Goal: Information Seeking & Learning: Learn about a topic

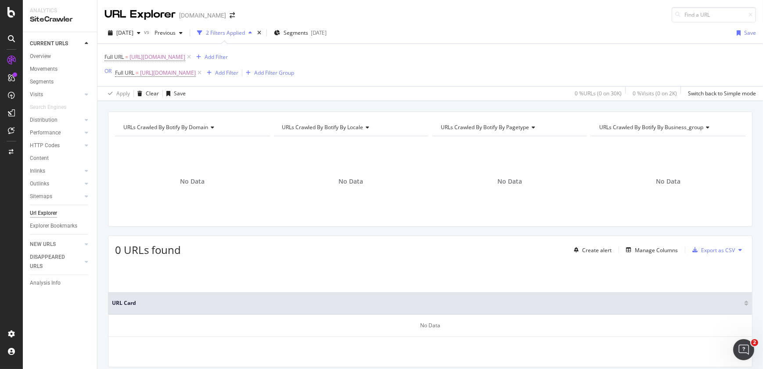
click at [13, 32] on div at bounding box center [11, 39] width 14 height 14
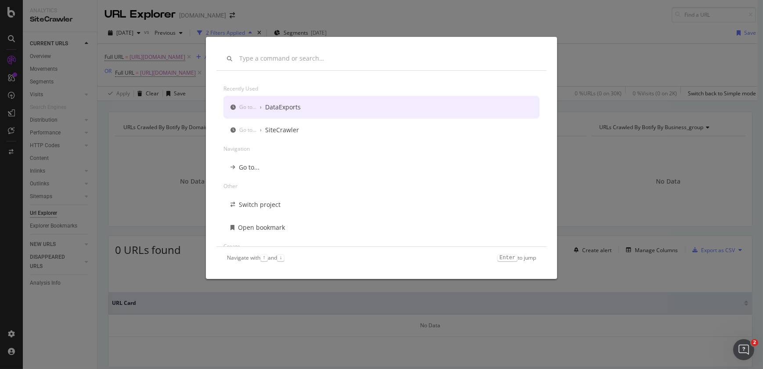
click at [13, 18] on div "Recently used Go to... › DataExports Go to... › SiteCrawler Navigation Go to...…" at bounding box center [381, 184] width 763 height 369
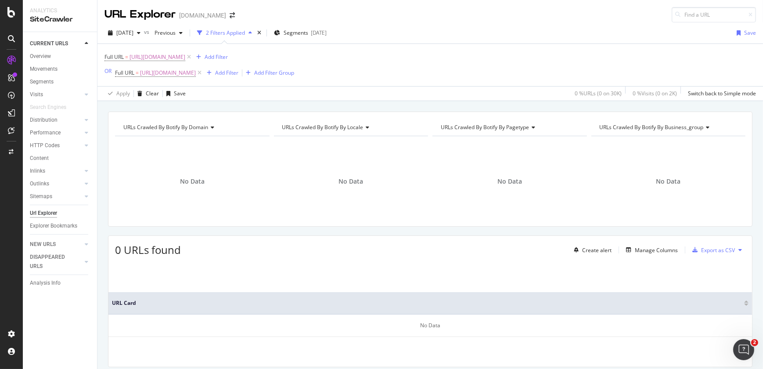
click at [13, 18] on div at bounding box center [11, 184] width 23 height 369
click at [12, 14] on icon at bounding box center [11, 12] width 8 height 11
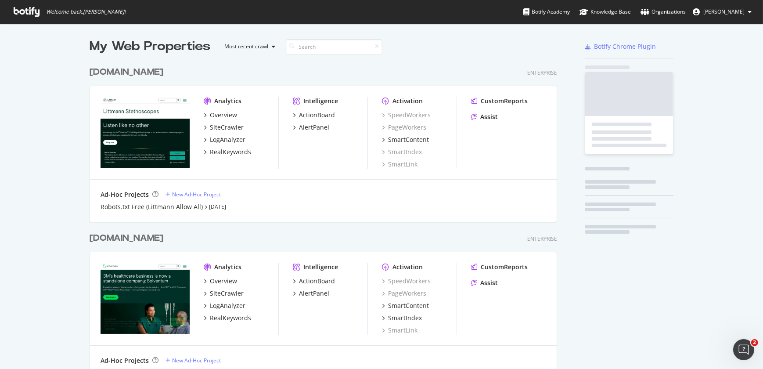
scroll to position [363, 751]
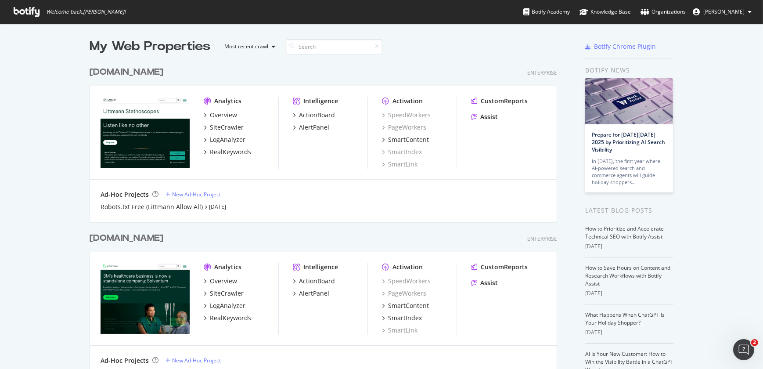
click at [116, 77] on div "[DOMAIN_NAME]" at bounding box center [127, 72] width 74 height 13
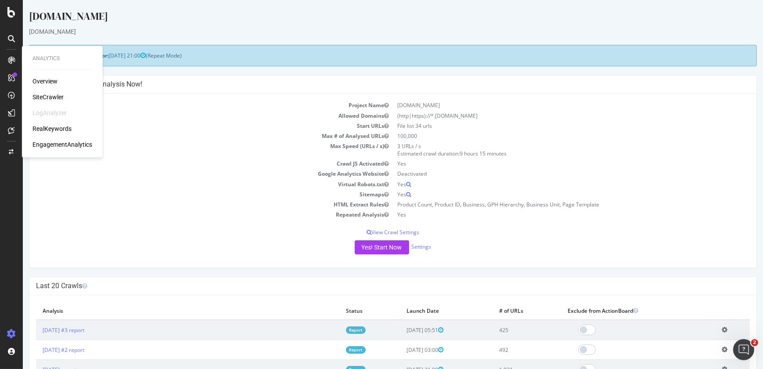
click at [50, 96] on div "SiteCrawler" at bounding box center [48, 97] width 31 height 9
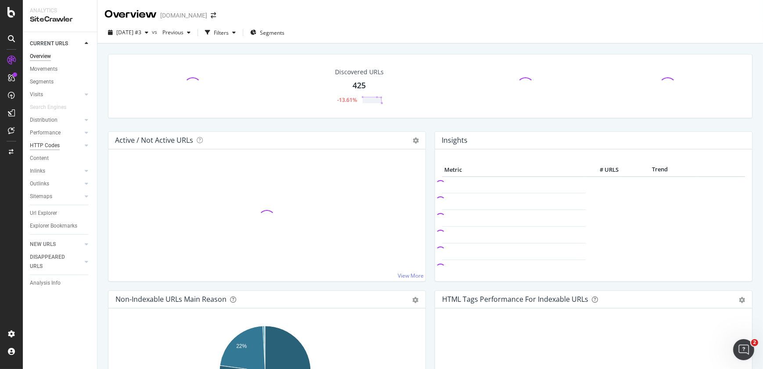
click at [53, 146] on div "HTTP Codes" at bounding box center [45, 145] width 30 height 9
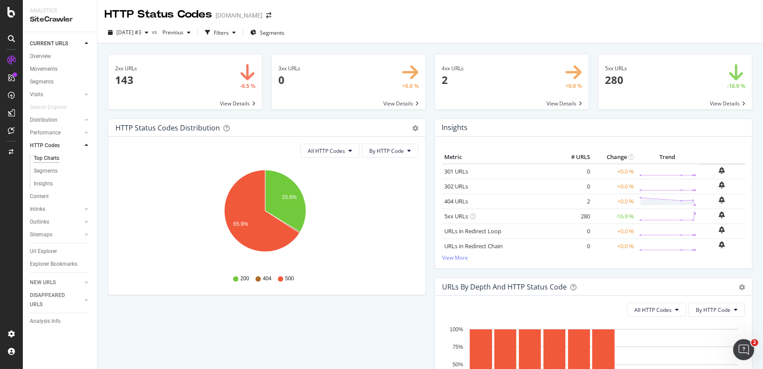
click at [447, 68] on span at bounding box center [512, 81] width 154 height 55
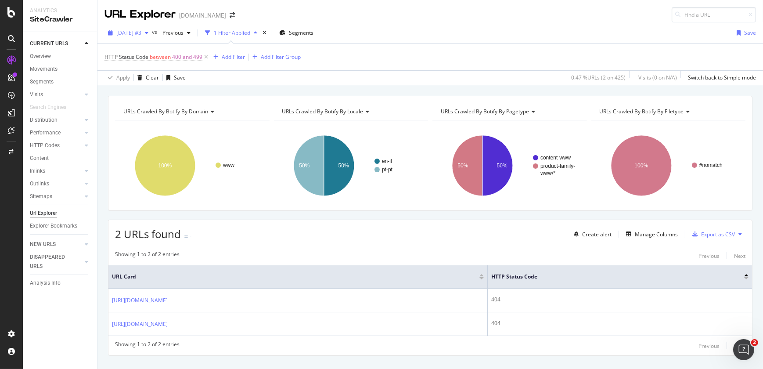
click at [141, 33] on span "[DATE] #3" at bounding box center [128, 32] width 25 height 7
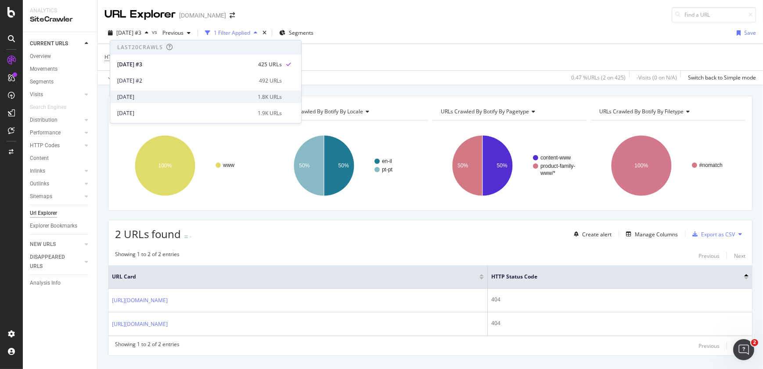
click at [155, 95] on div "[DATE]" at bounding box center [184, 97] width 135 height 8
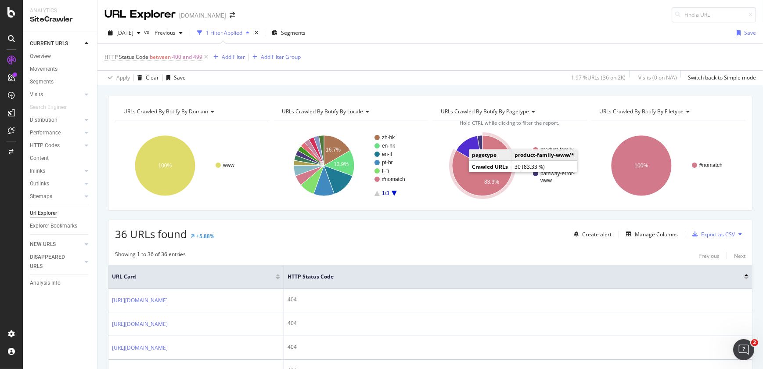
click at [480, 185] on icon "A chart." at bounding box center [482, 165] width 61 height 61
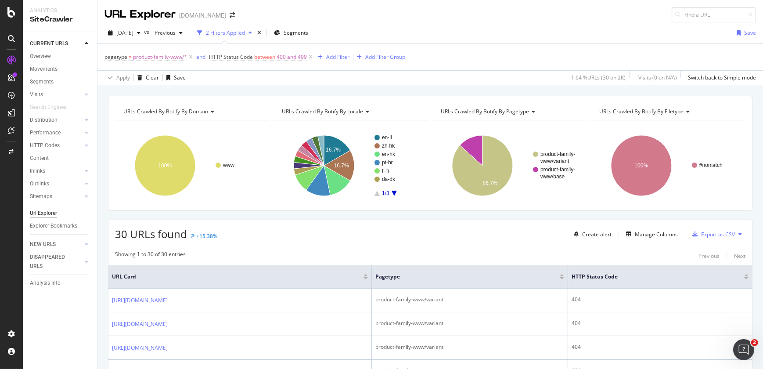
scroll to position [322, 0]
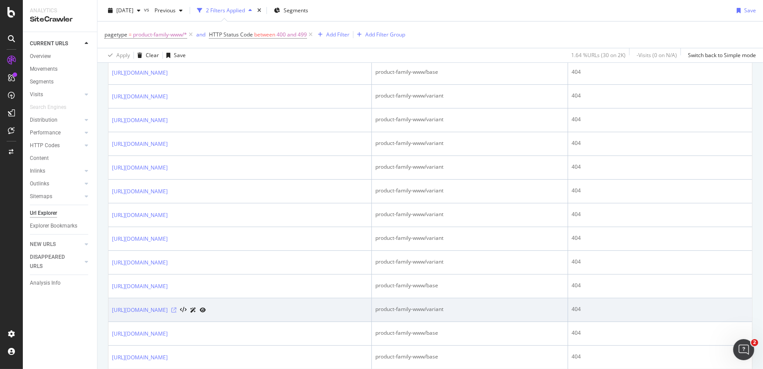
click at [177, 310] on icon at bounding box center [173, 309] width 5 height 5
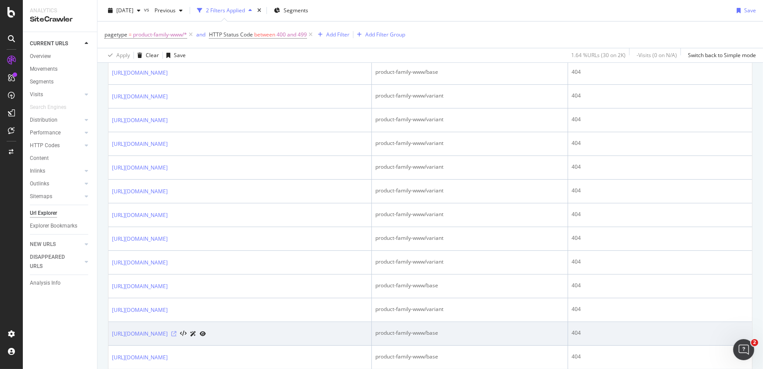
click at [177, 334] on icon at bounding box center [173, 333] width 5 height 5
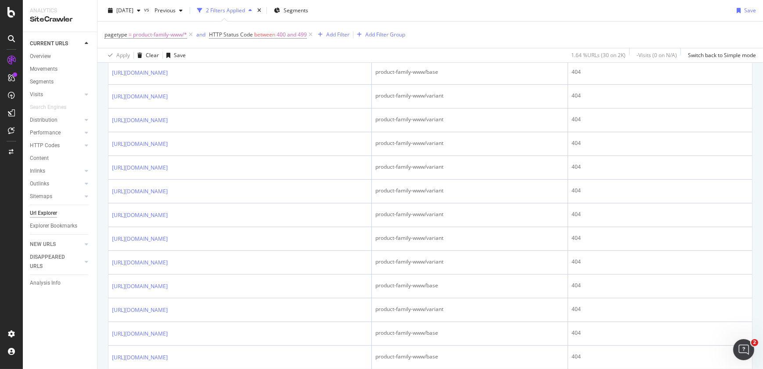
scroll to position [645, 0]
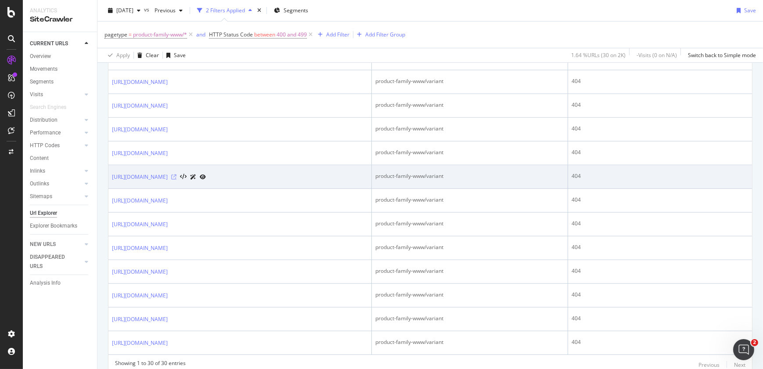
click at [177, 176] on icon at bounding box center [173, 176] width 5 height 5
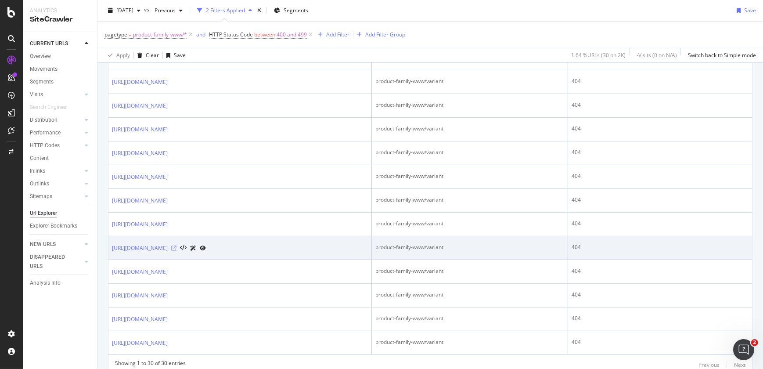
click at [177, 249] on icon at bounding box center [173, 248] width 5 height 5
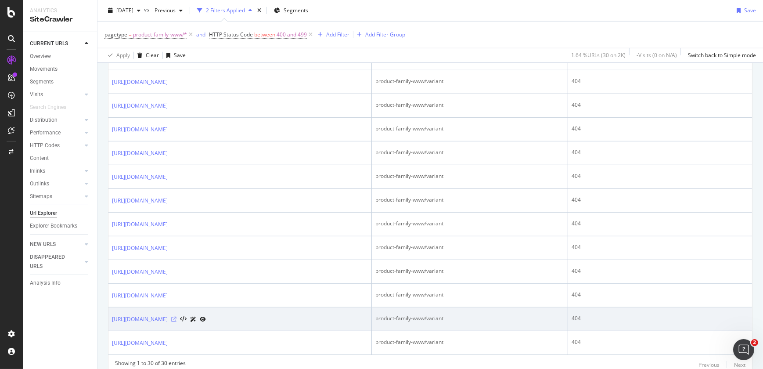
click at [177, 317] on icon at bounding box center [173, 319] width 5 height 5
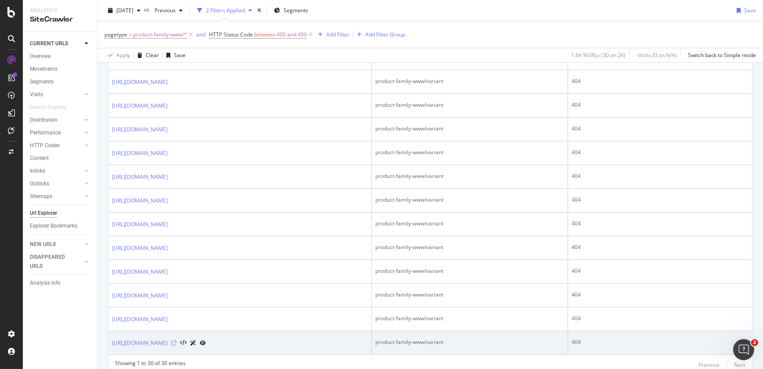
click at [177, 343] on icon at bounding box center [173, 342] width 5 height 5
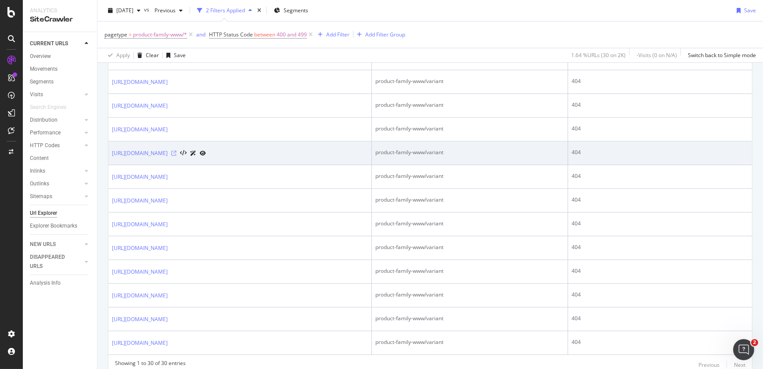
click at [177, 153] on icon at bounding box center [173, 153] width 5 height 5
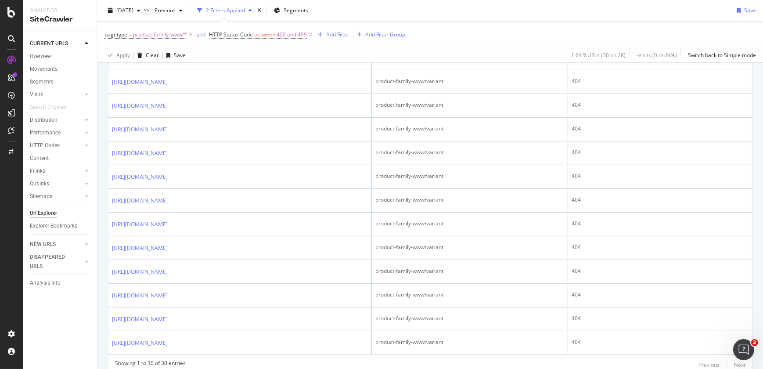
scroll to position [322, 0]
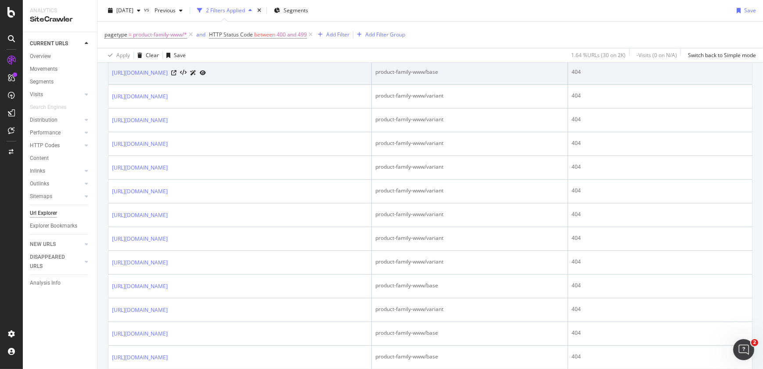
click at [206, 73] on div at bounding box center [188, 72] width 35 height 9
click at [177, 73] on icon at bounding box center [173, 72] width 5 height 5
click at [177, 72] on icon at bounding box center [173, 72] width 5 height 5
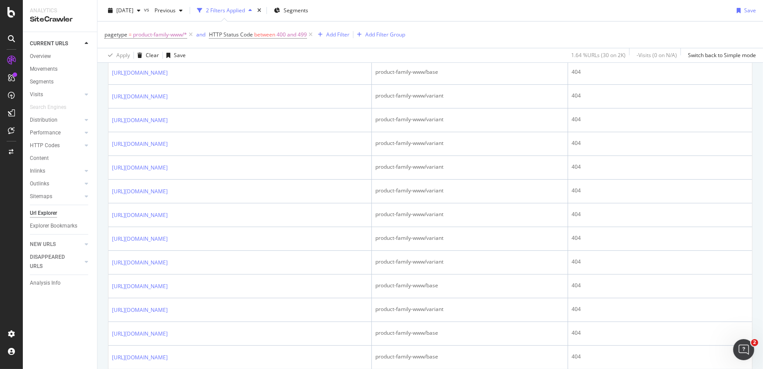
scroll to position [0, 0]
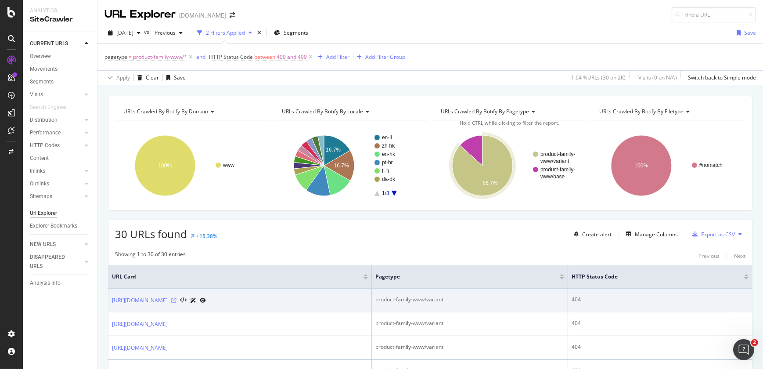
click at [177, 300] on icon at bounding box center [173, 300] width 5 height 5
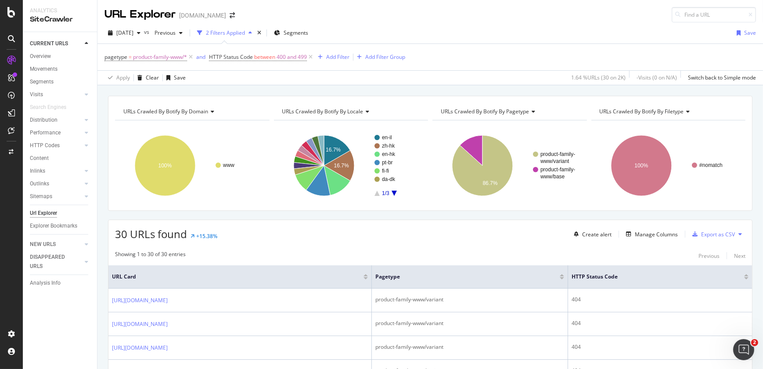
scroll to position [322, 0]
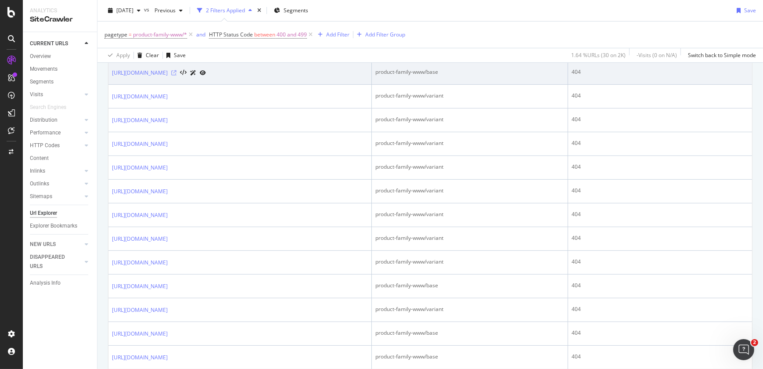
click at [177, 74] on icon at bounding box center [173, 72] width 5 height 5
